Goal: Information Seeking & Learning: Learn about a topic

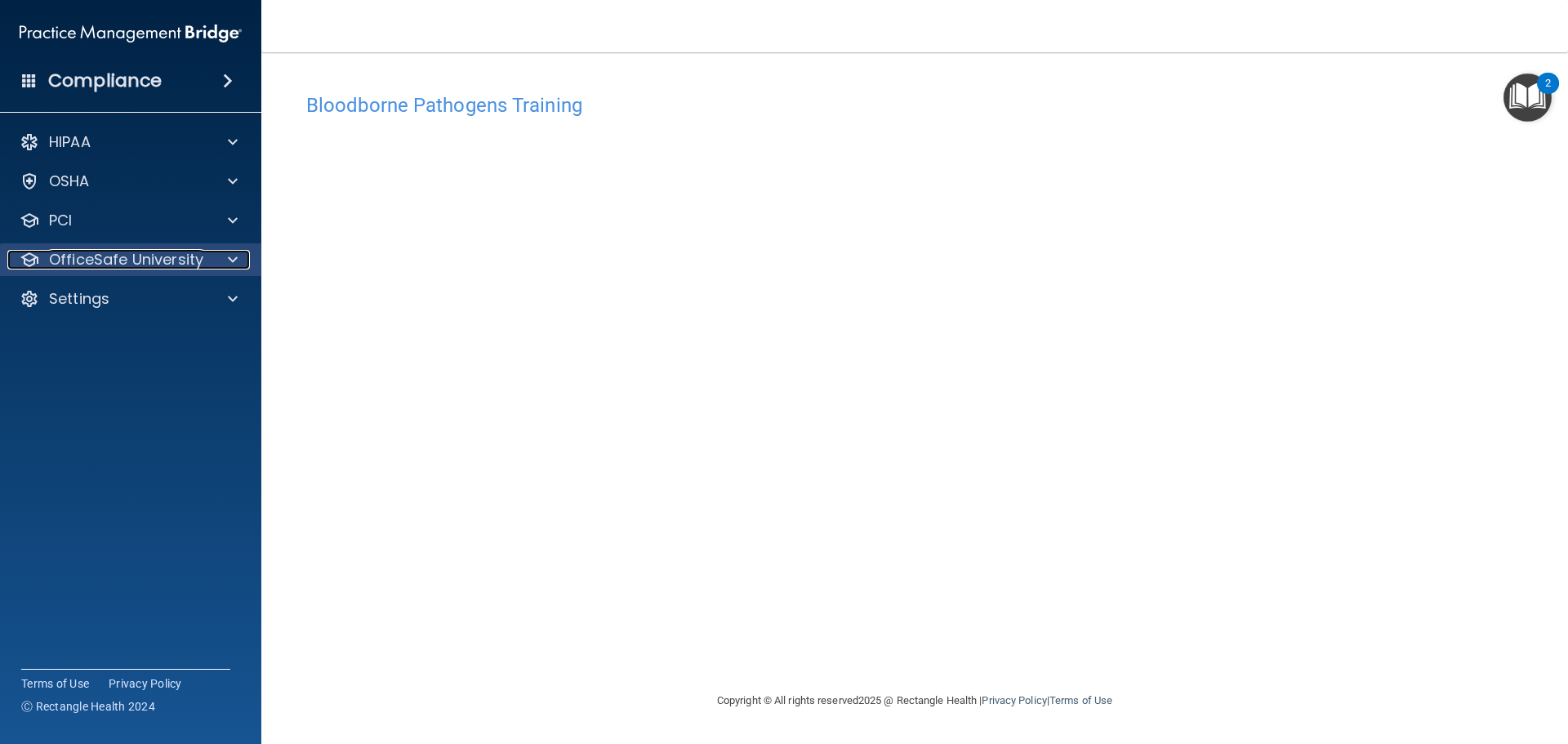
click at [181, 269] on p "OfficeSafe University" at bounding box center [126, 259] width 154 height 19
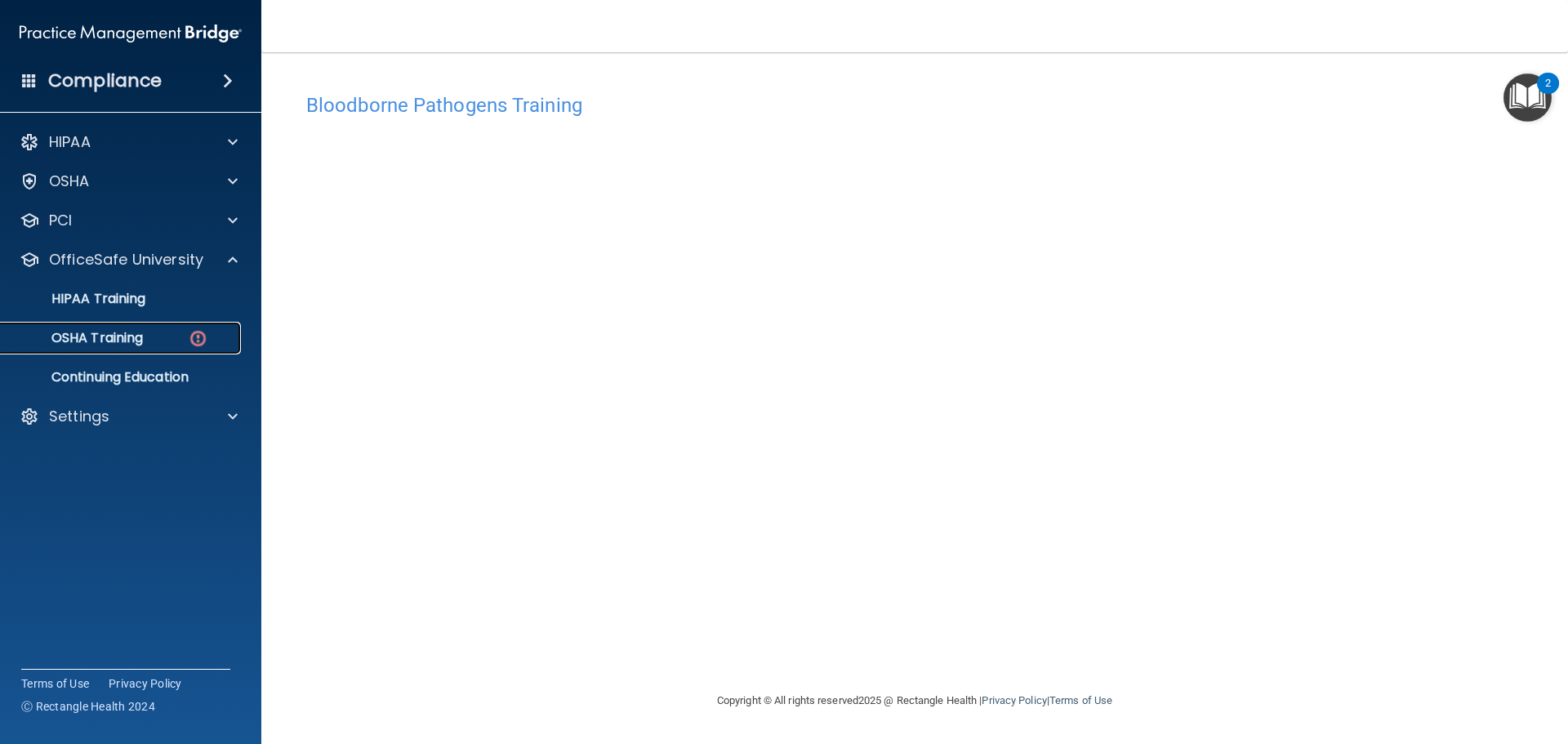
click at [179, 351] on link "OSHA Training" at bounding box center [112, 338] width 257 height 33
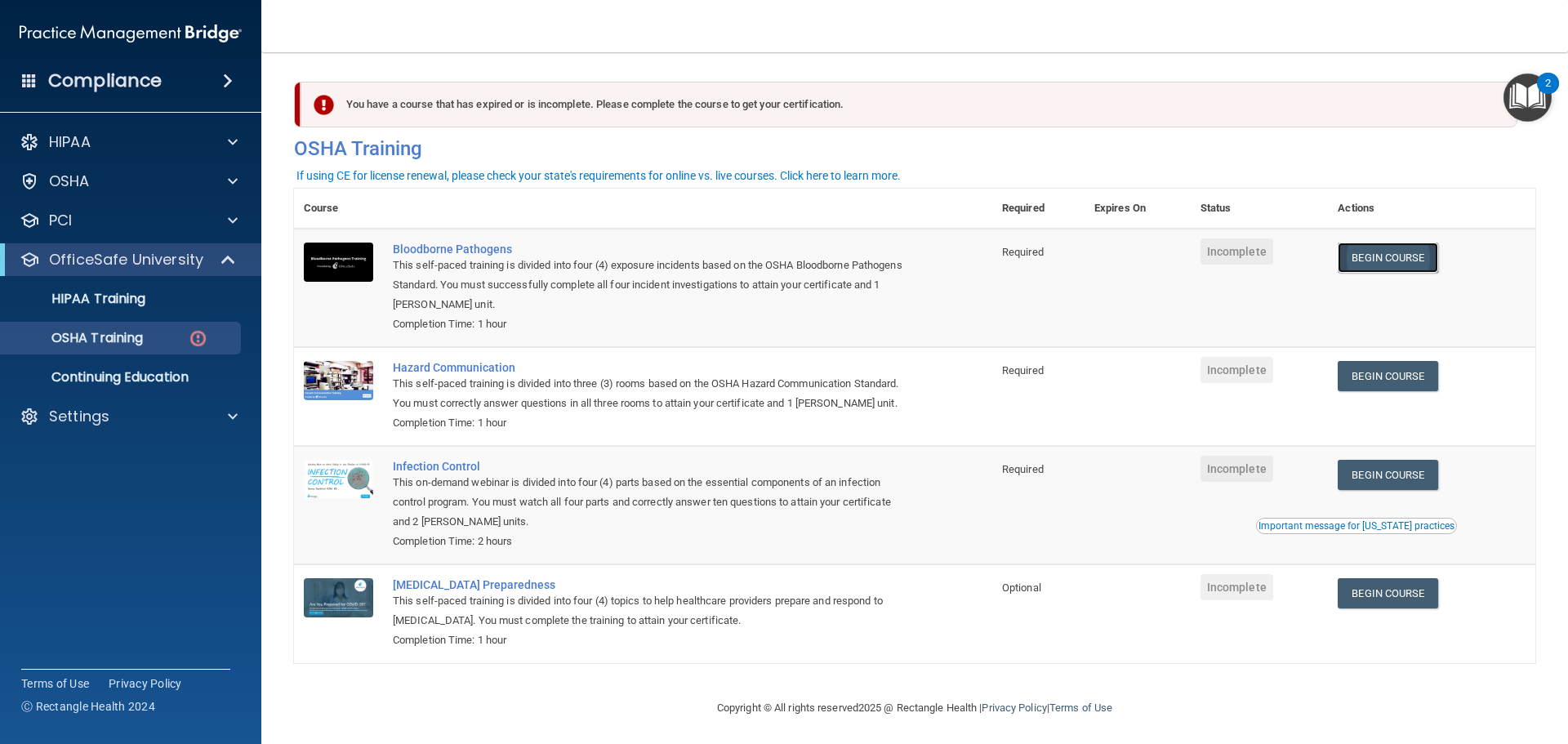
click at [1399, 256] on link "Begin Course" at bounding box center [1387, 257] width 99 height 30
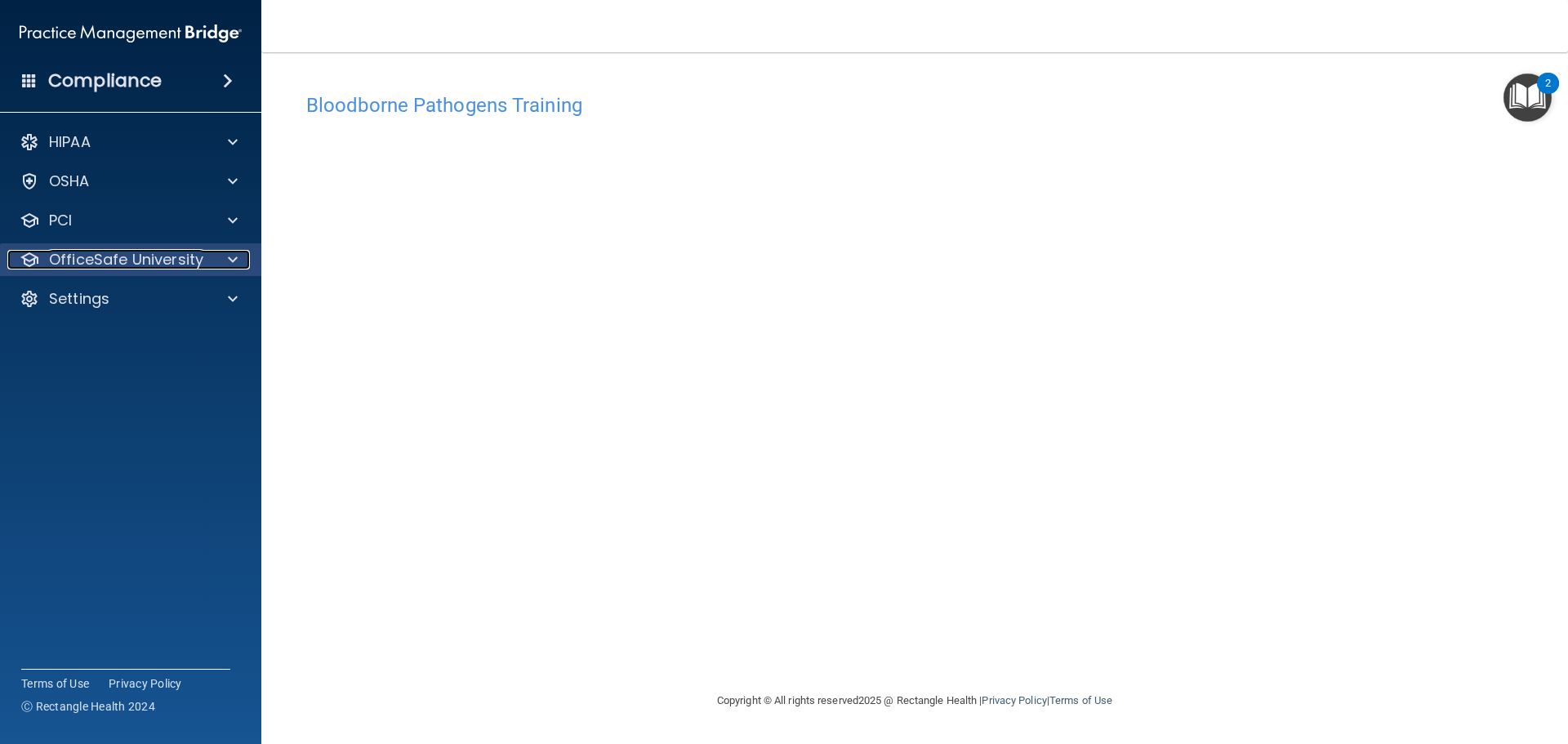
click at [182, 265] on p "OfficeSafe University" at bounding box center [126, 259] width 154 height 19
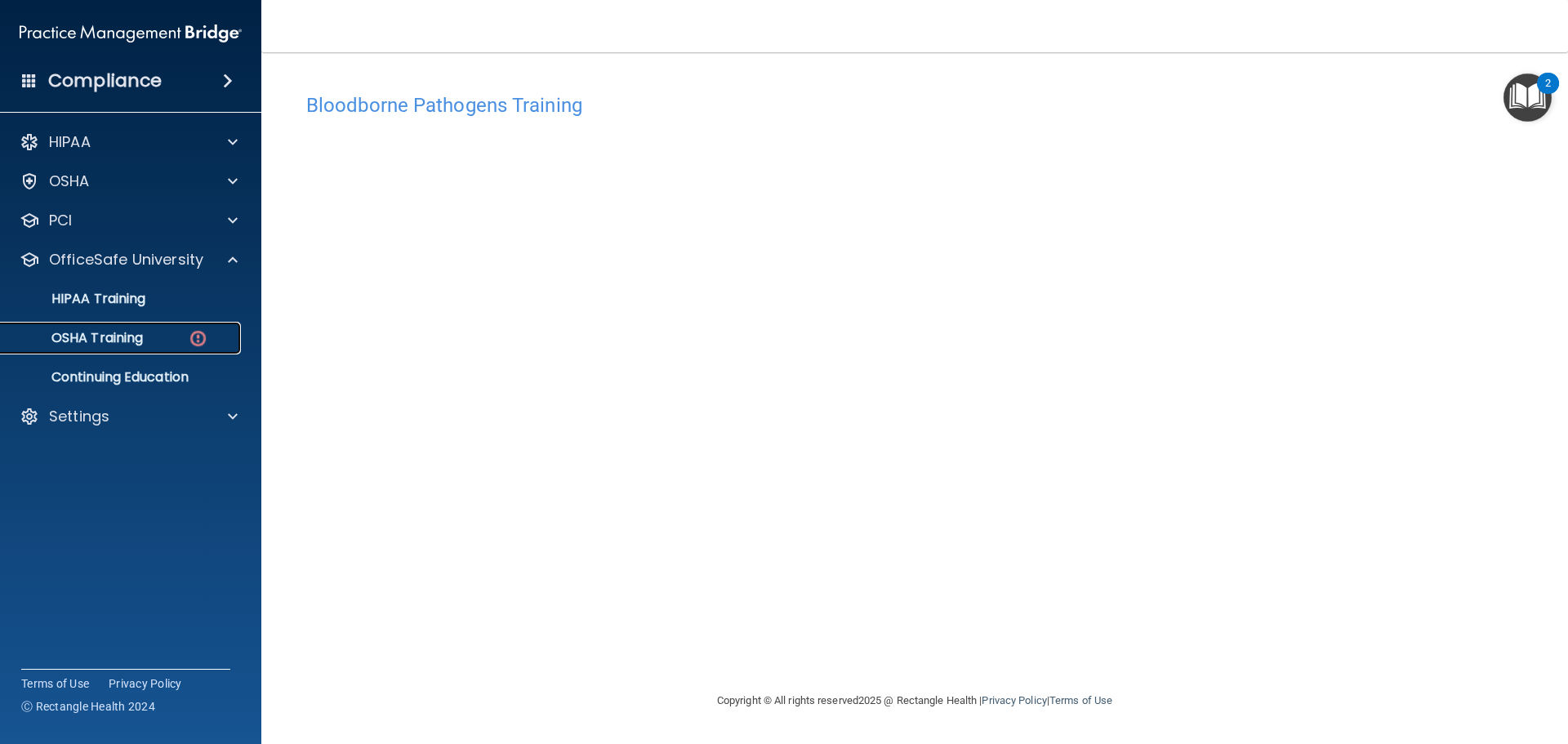
click at [135, 332] on p "OSHA Training" at bounding box center [76, 337] width 132 height 16
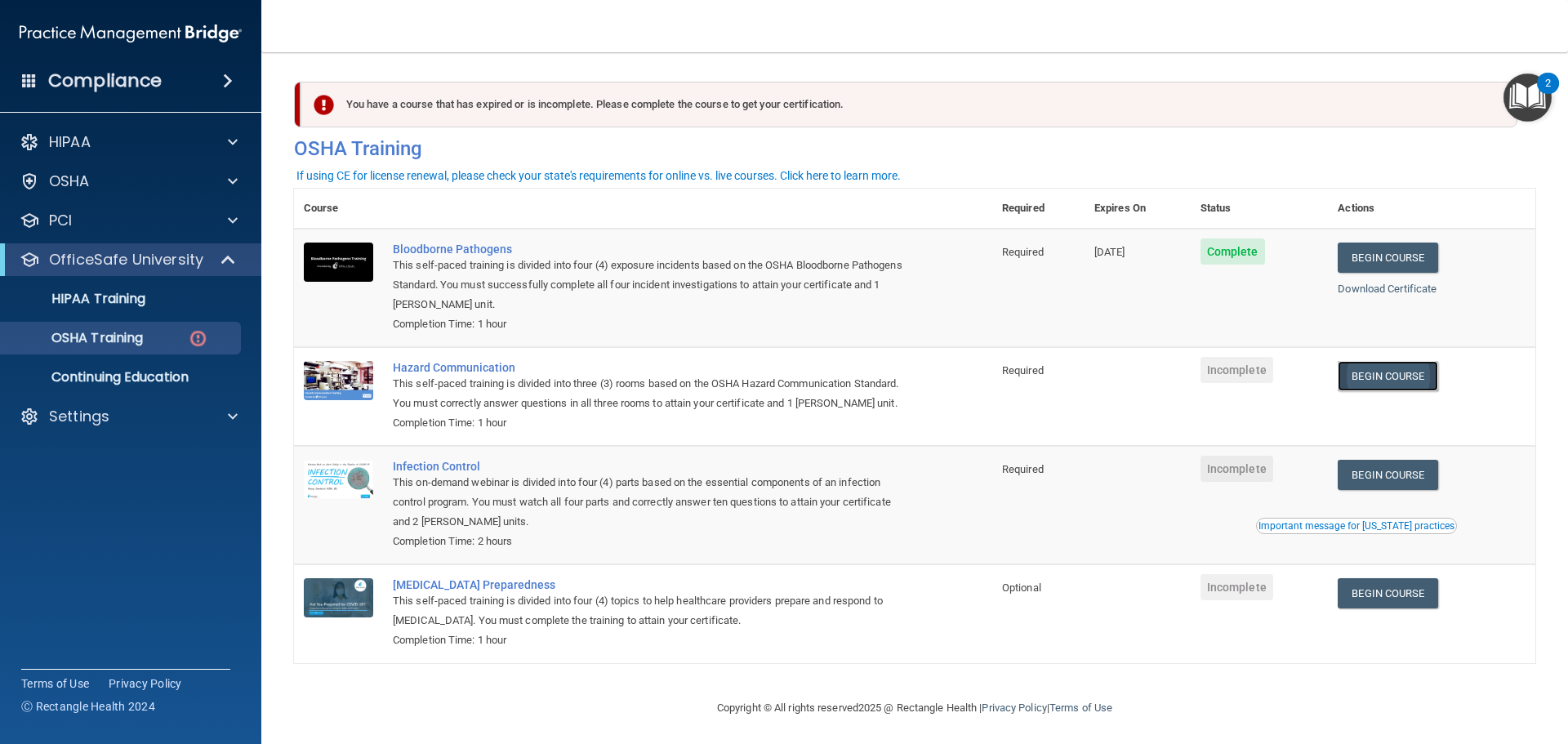
click at [1435, 373] on link "Begin Course" at bounding box center [1387, 376] width 99 height 30
